Goal: Information Seeking & Learning: Learn about a topic

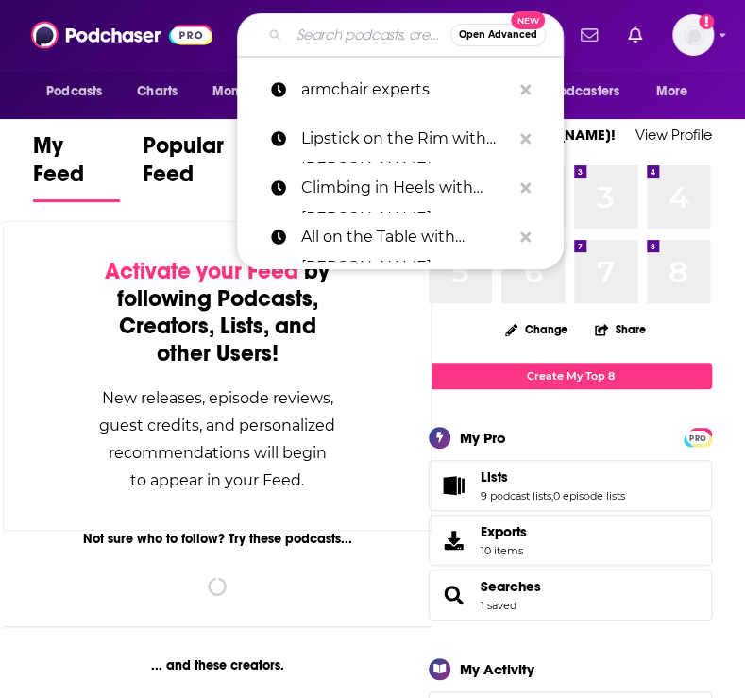
click at [314, 42] on input "Search podcasts, credits, & more..." at bounding box center [369, 35] width 161 height 30
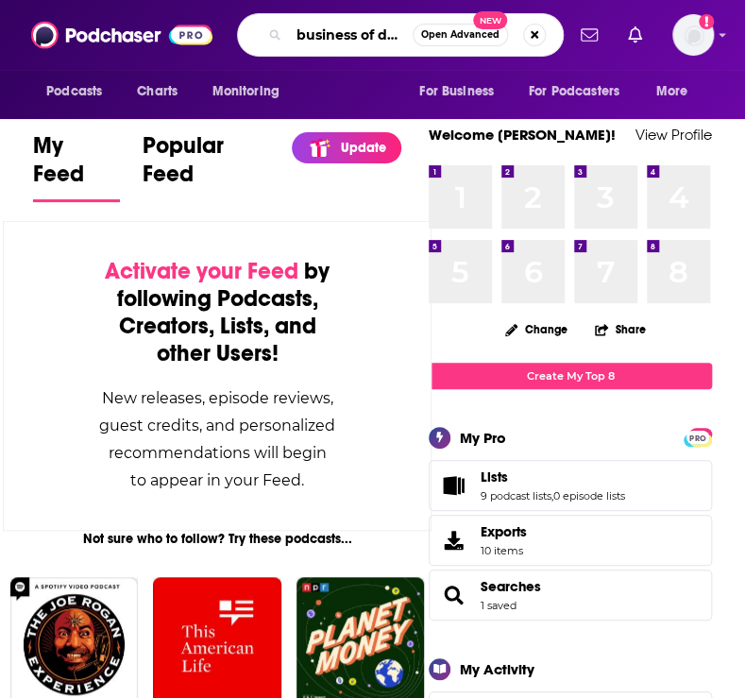
scroll to position [0, 10]
type input "business of drinks"
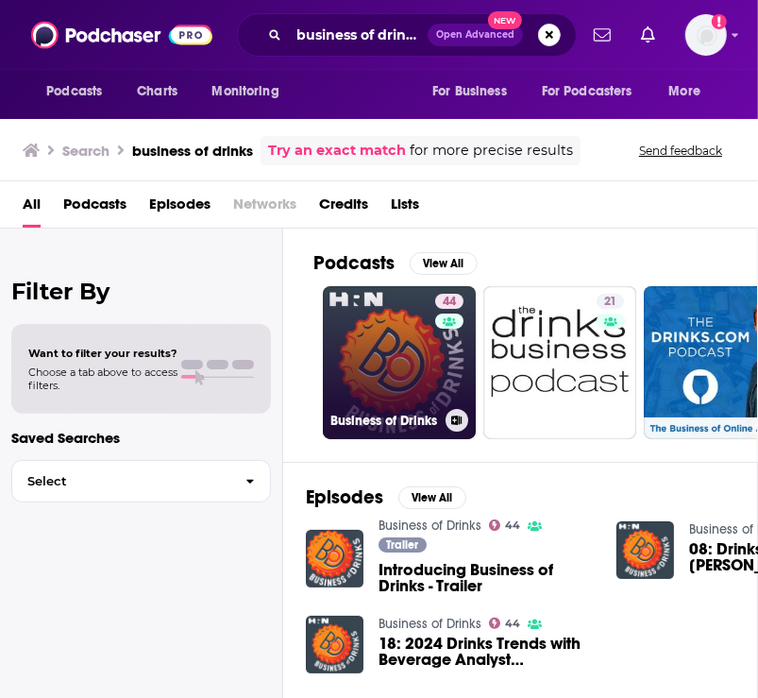
click at [413, 352] on link "44 Business of Drinks" at bounding box center [399, 362] width 153 height 153
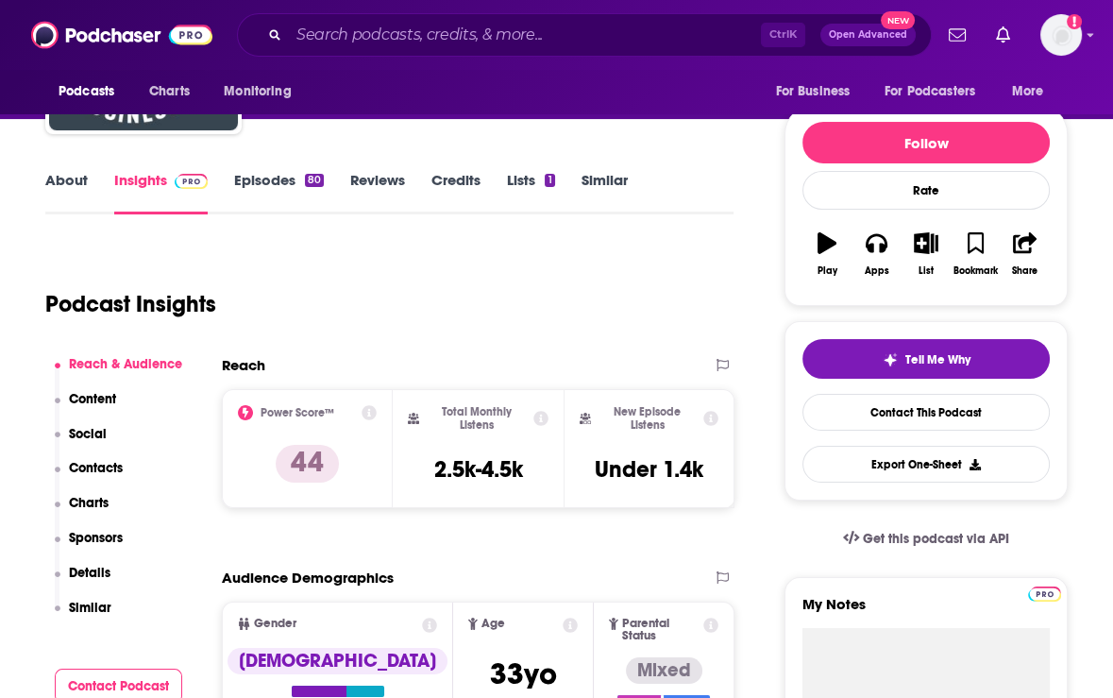
scroll to position [378, 0]
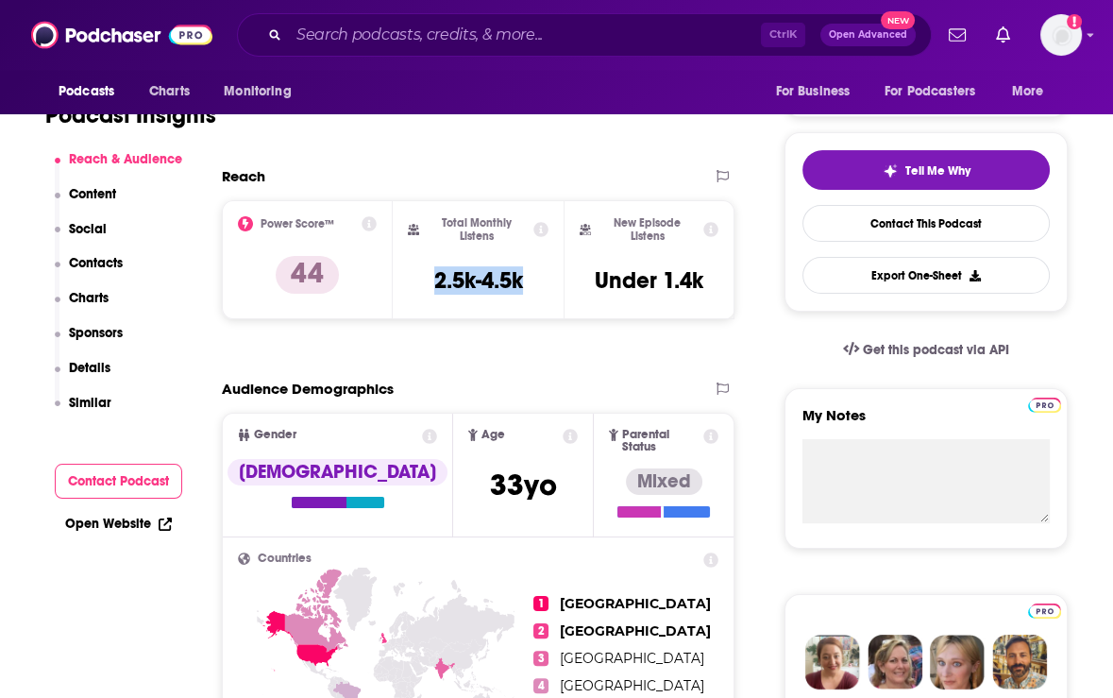
drag, startPoint x: 431, startPoint y: 279, endPoint x: 531, endPoint y: 272, distance: 100.3
click at [531, 272] on div "Total Monthly Listens 2.5k-4.5k" at bounding box center [478, 259] width 141 height 87
copy h3 "2.5k-4.5k"
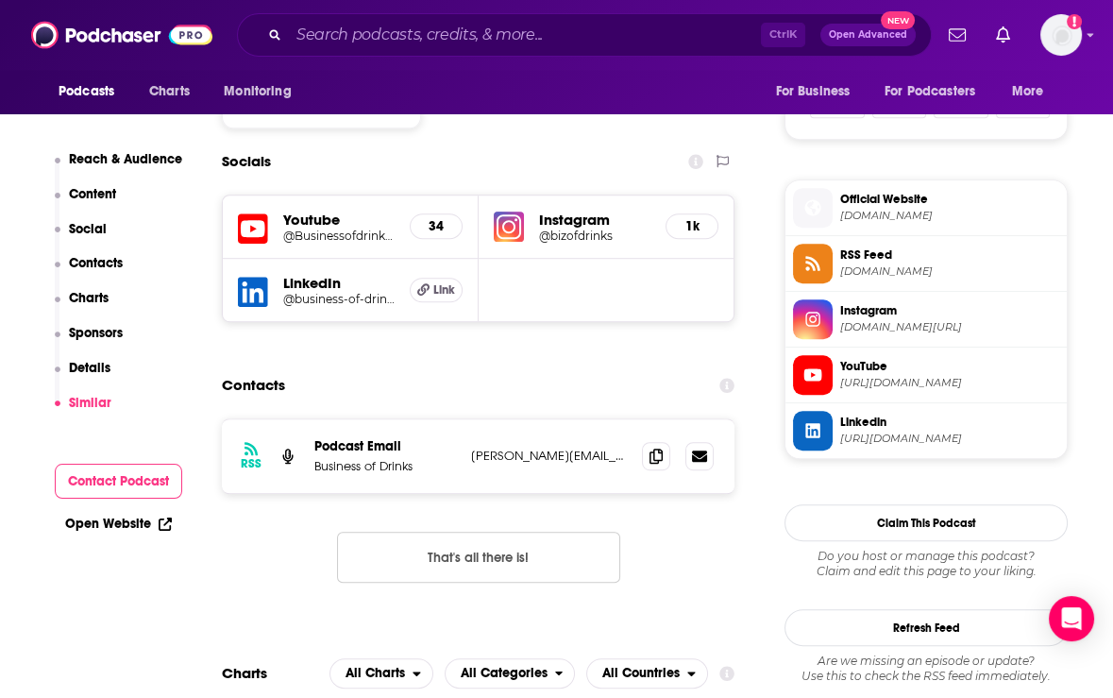
scroll to position [0, 0]
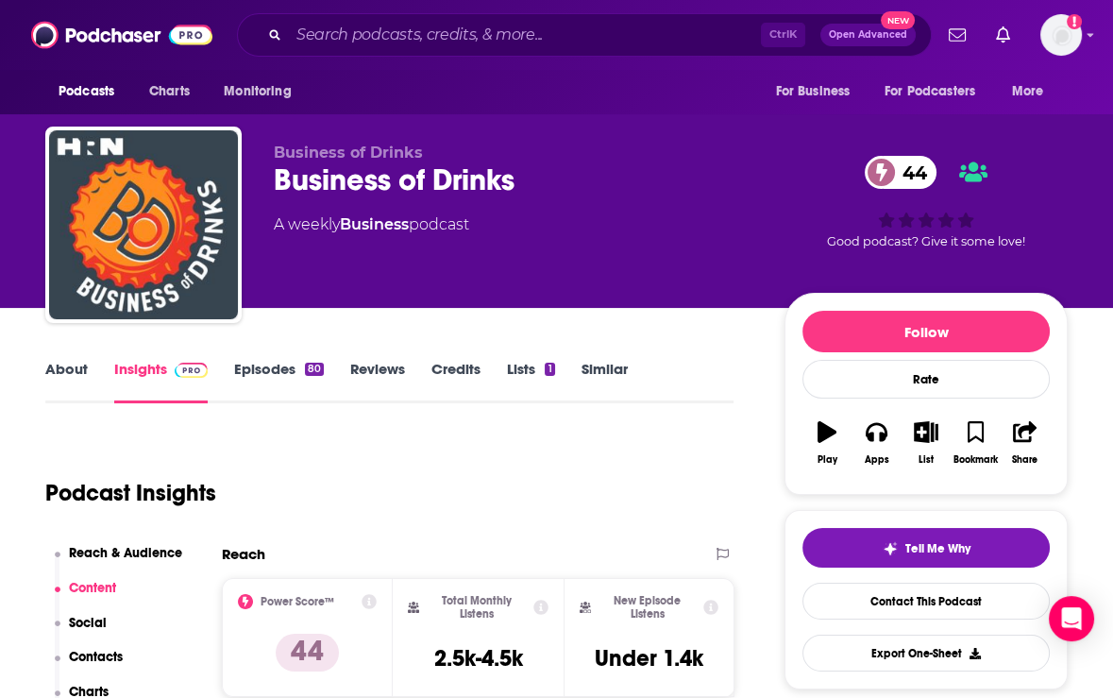
drag, startPoint x: 888, startPoint y: 518, endPoint x: 861, endPoint y: 157, distance: 362.6
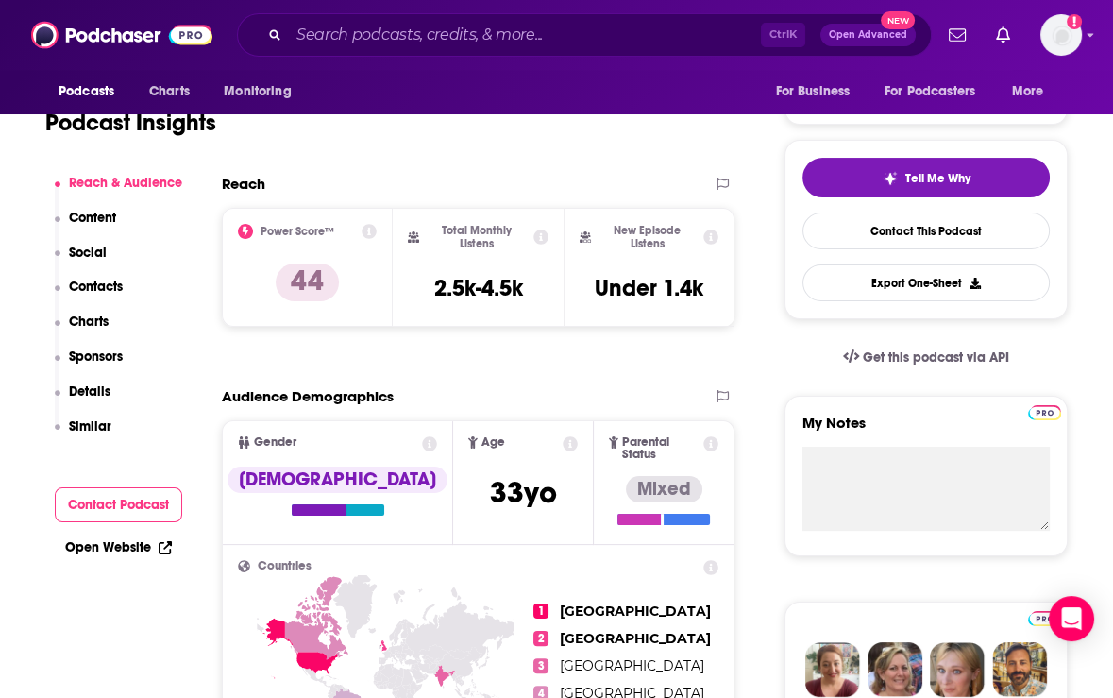
scroll to position [378, 0]
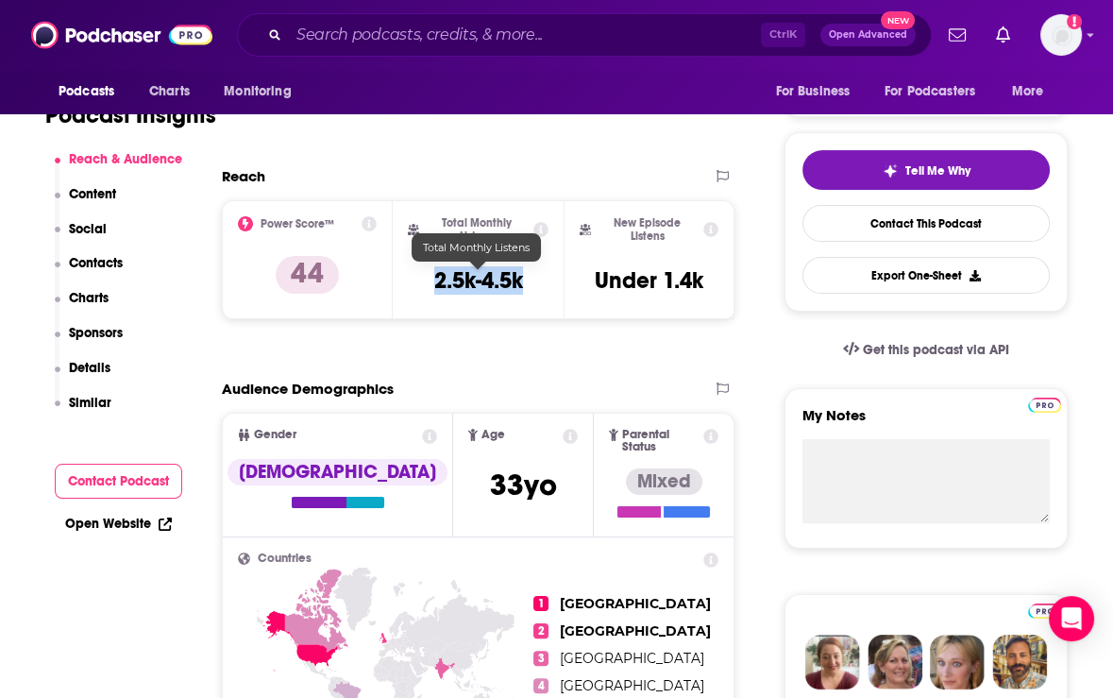
drag, startPoint x: 427, startPoint y: 288, endPoint x: 525, endPoint y: 278, distance: 98.7
click at [525, 278] on div "Total Monthly Listens 2.5k-4.5k" at bounding box center [478, 259] width 141 height 87
copy h3 "2.5k-4.5k"
